Goal: Task Accomplishment & Management: Manage account settings

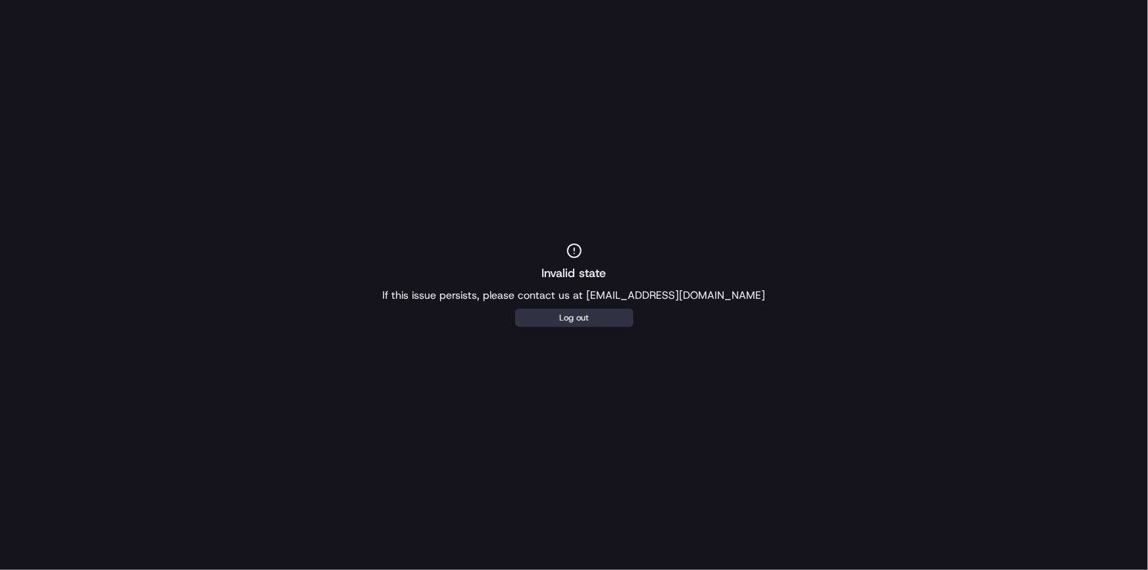
click at [572, 322] on button "Log out" at bounding box center [574, 318] width 118 height 18
